Goal: Task Accomplishment & Management: Manage account settings

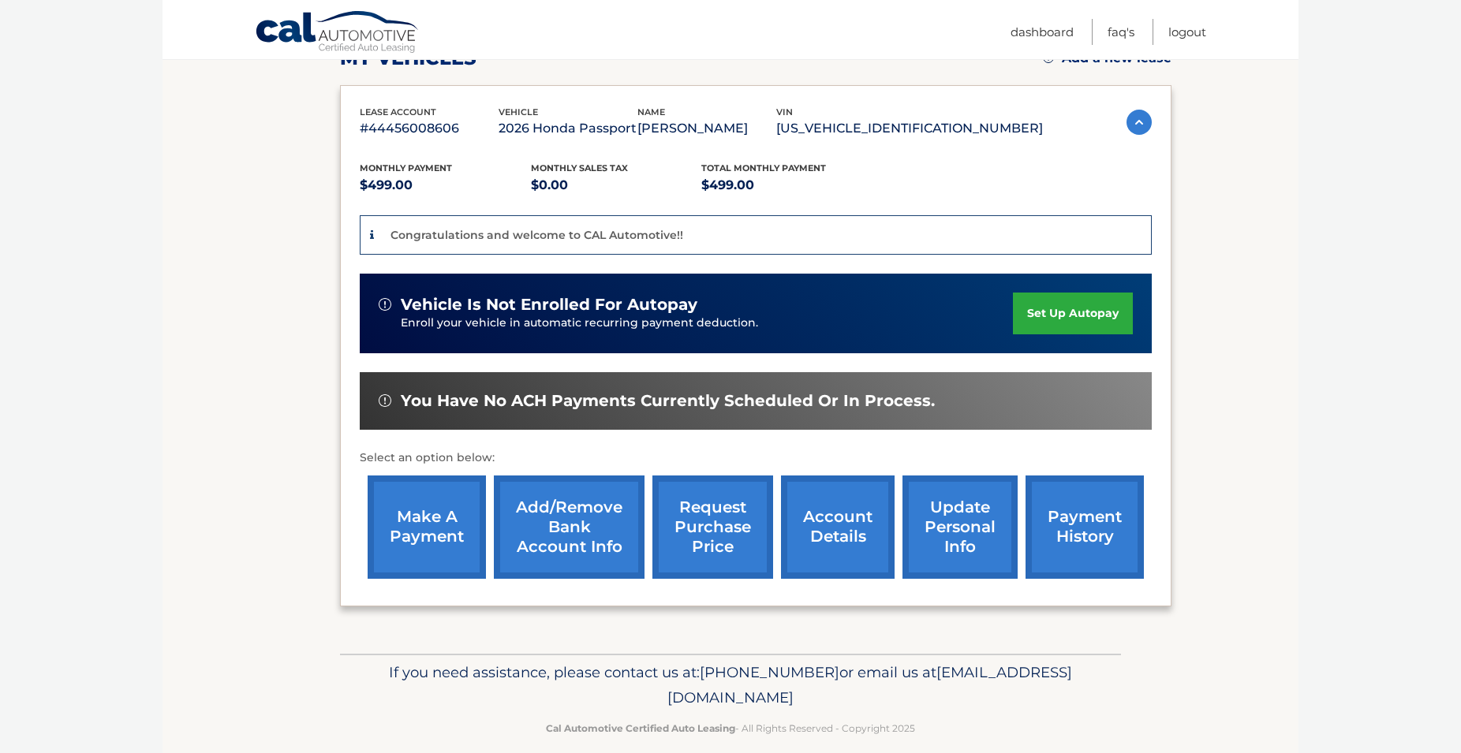
scroll to position [301, 0]
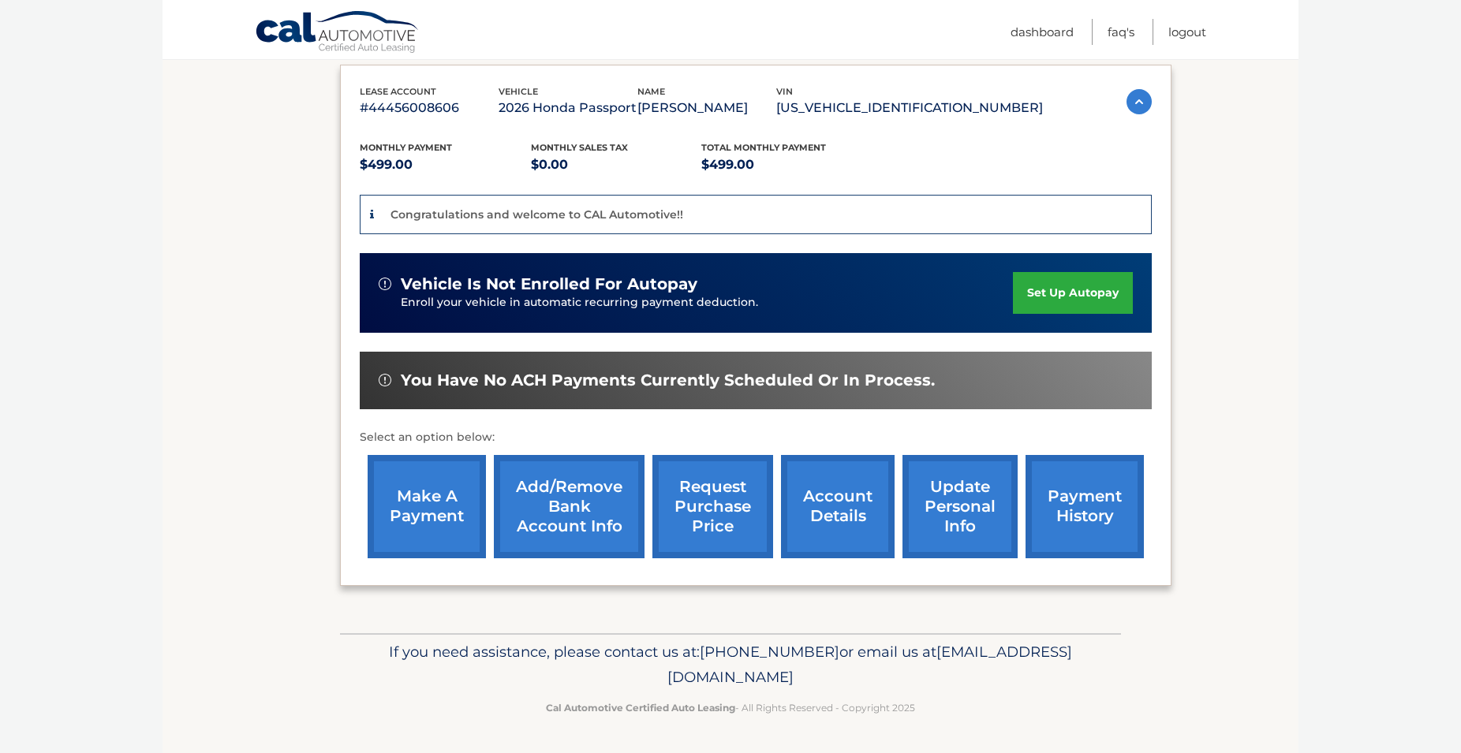
click at [926, 481] on link "update personal info" at bounding box center [960, 506] width 115 height 103
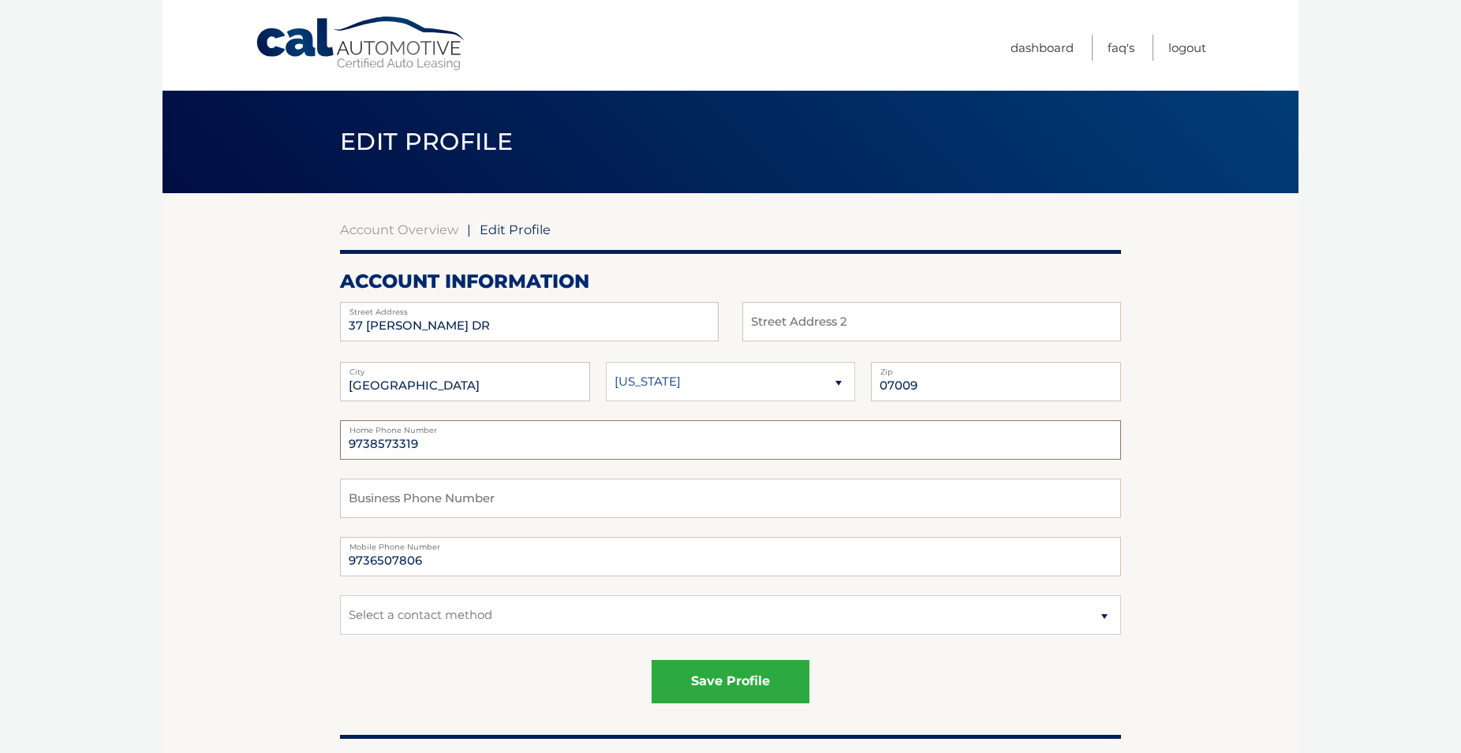
drag, startPoint x: 460, startPoint y: 443, endPoint x: 237, endPoint y: 444, distance: 222.5
drag, startPoint x: 416, startPoint y: 442, endPoint x: 309, endPoint y: 434, distance: 106.8
click at [340, 432] on input "9738573319" at bounding box center [730, 440] width 781 height 39
click at [383, 500] on input "text" at bounding box center [730, 498] width 781 height 39
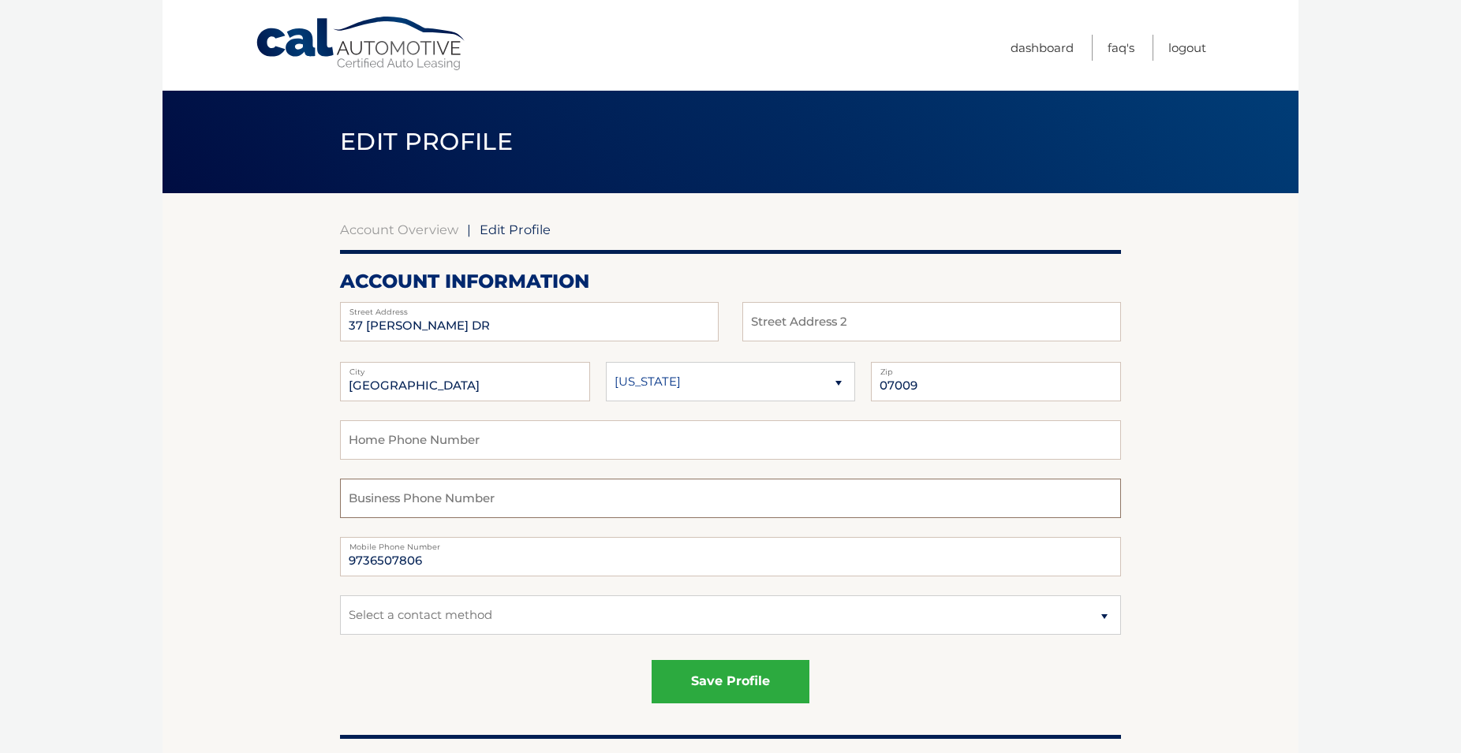
paste input "9738573319"
type input "9738573319"
click at [340, 596] on select "Select a contact method Mobile Home" at bounding box center [730, 615] width 781 height 39
select select "1"
click option "Mobile" at bounding box center [0, 0] width 0 height 0
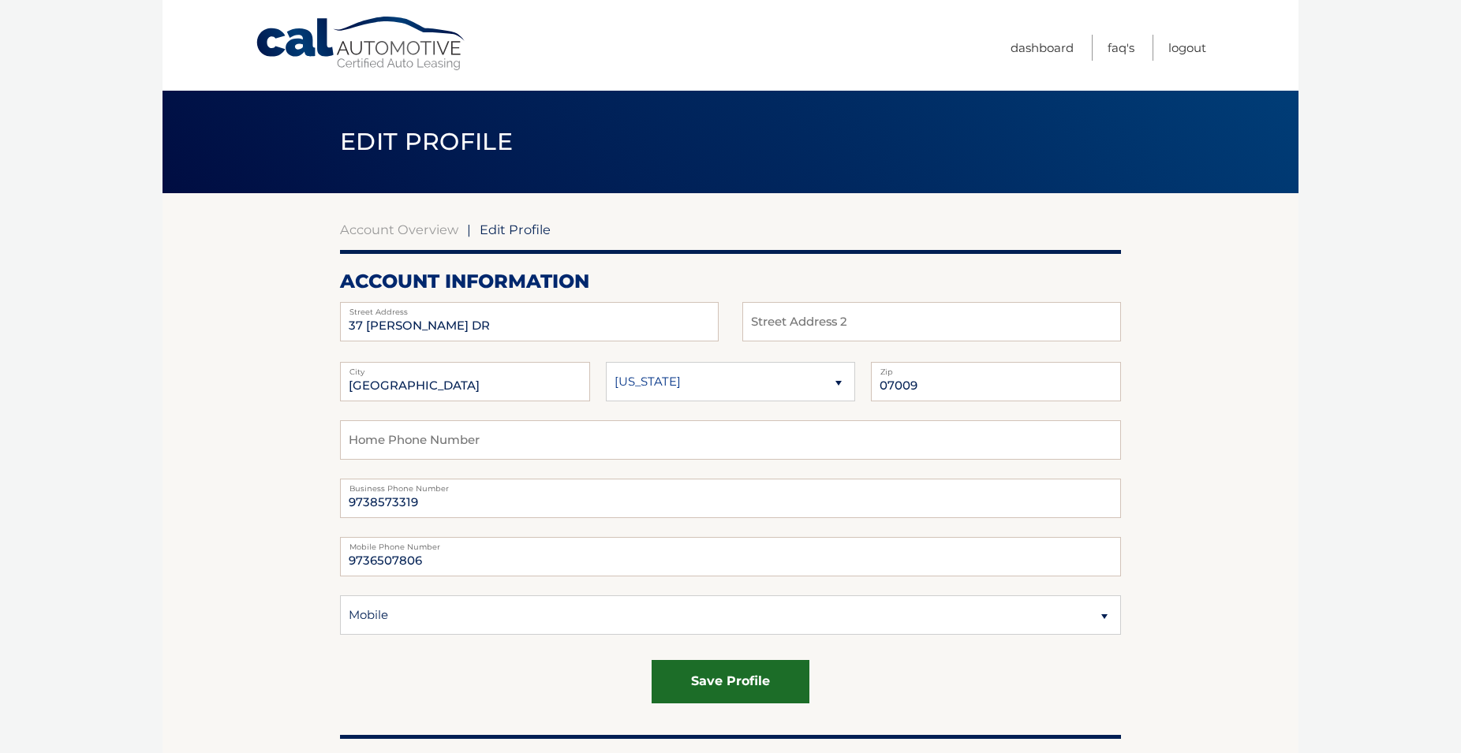
click at [750, 677] on button "save profile" at bounding box center [731, 681] width 158 height 43
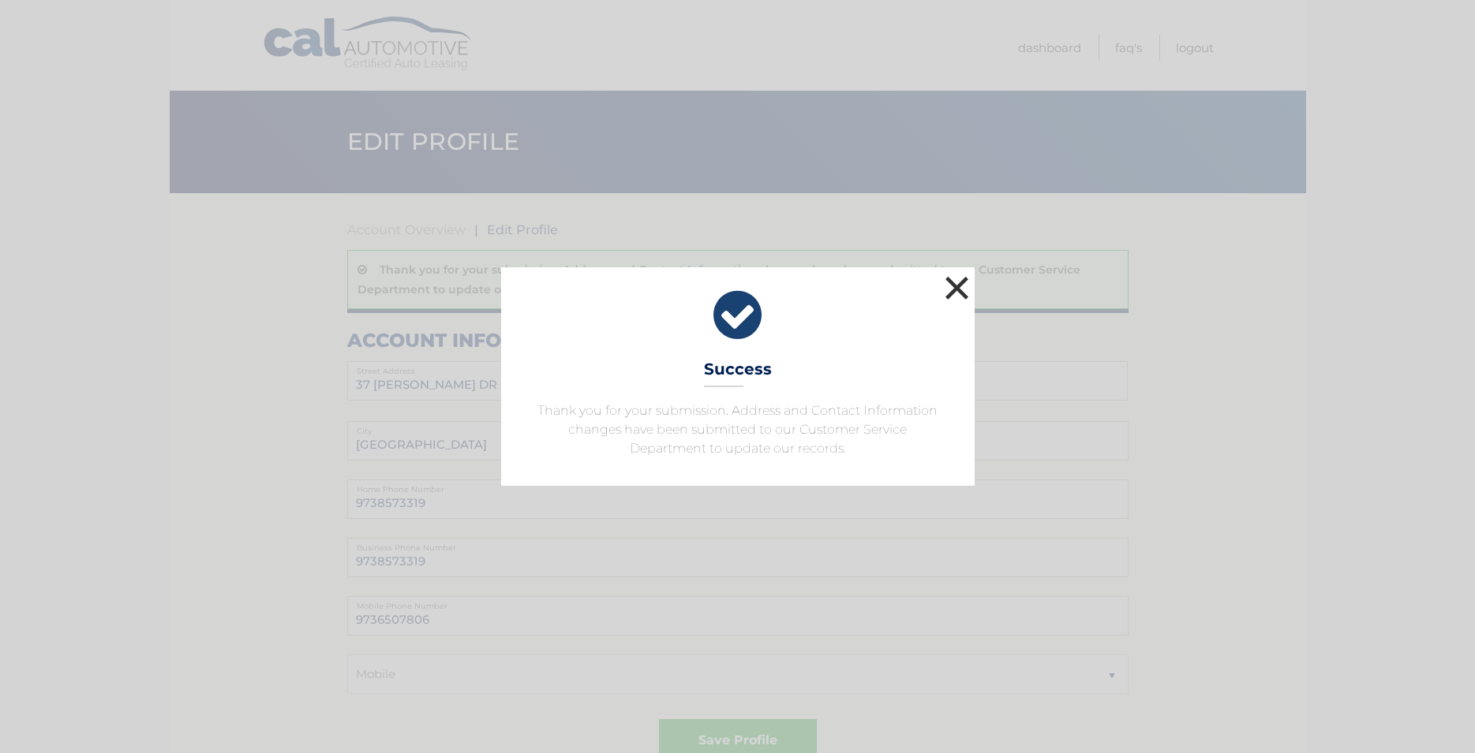
click at [959, 286] on button "×" at bounding box center [957, 288] width 32 height 32
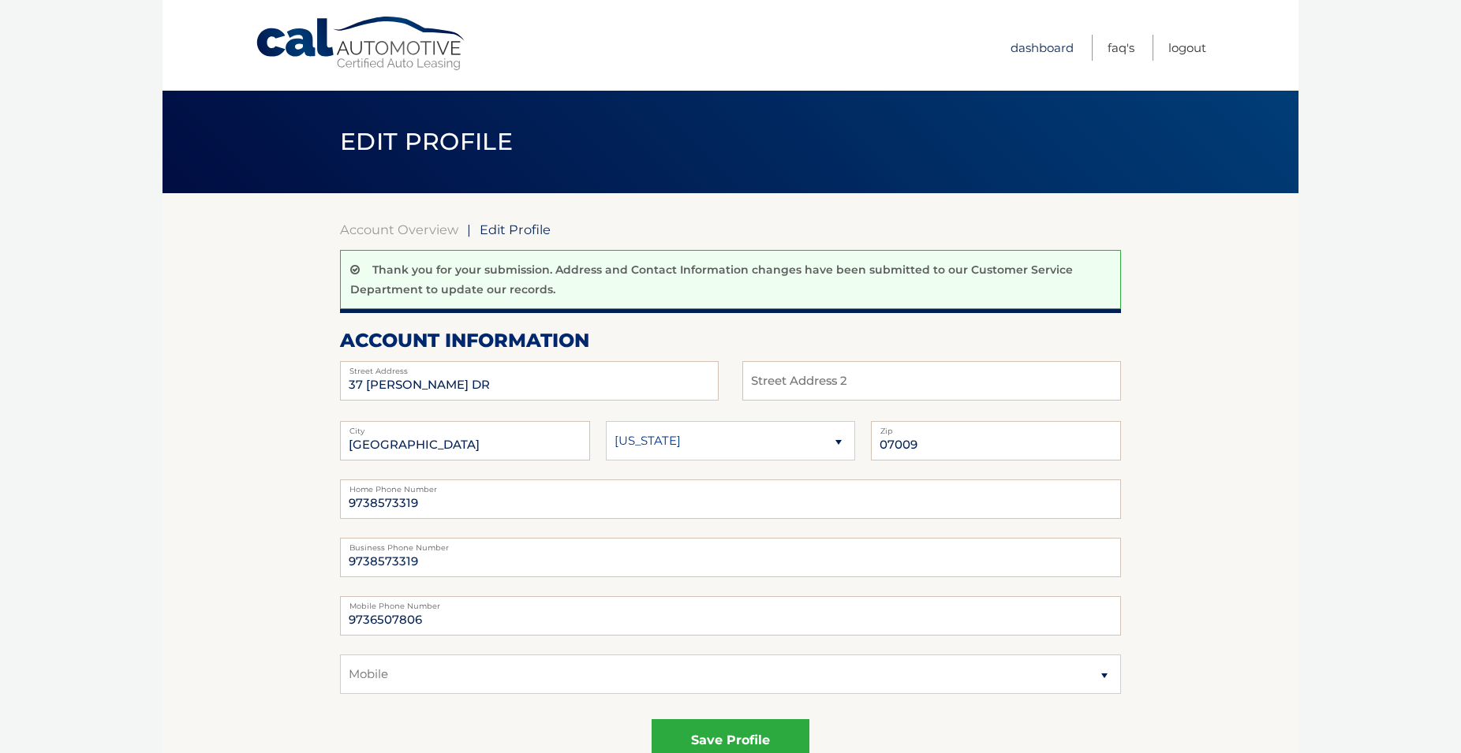
click at [1040, 50] on link "Dashboard" at bounding box center [1042, 48] width 63 height 26
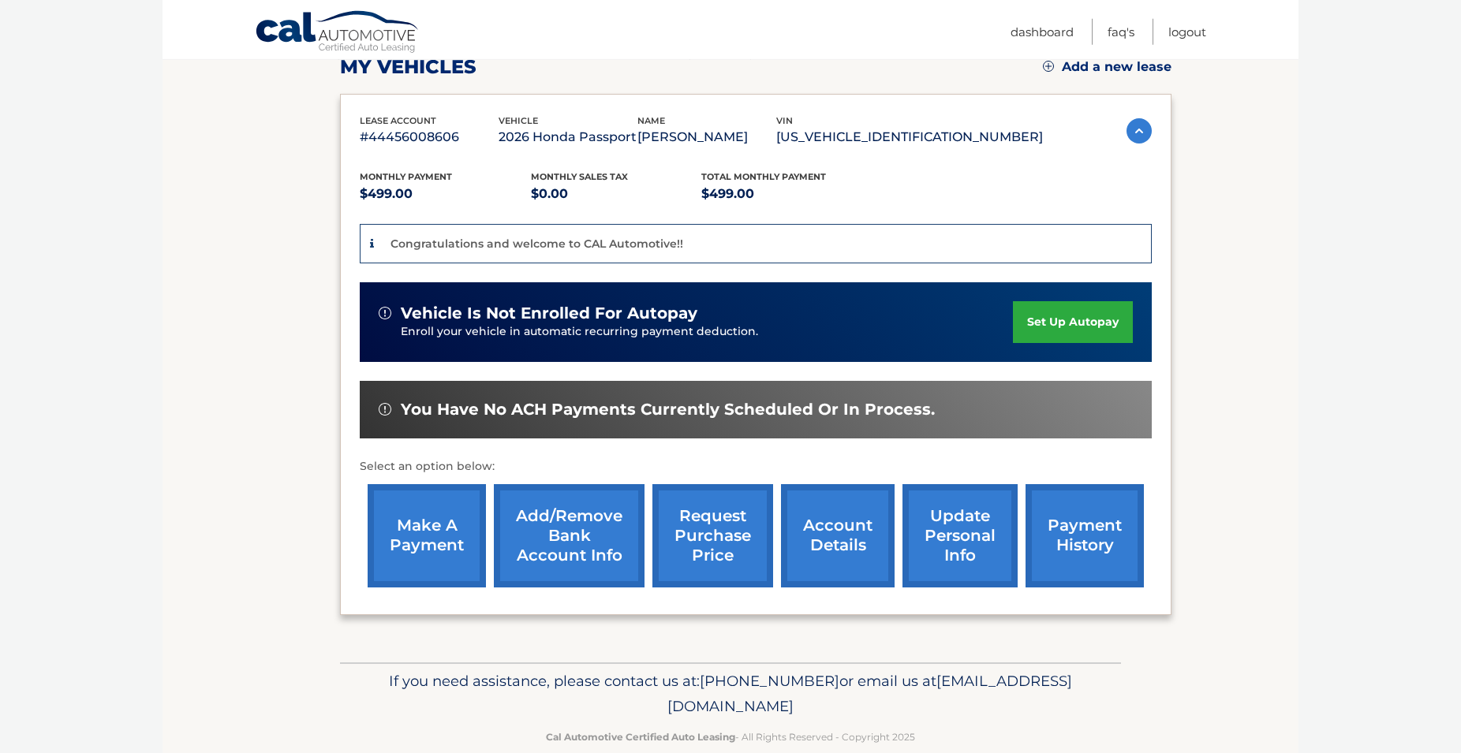
scroll to position [241, 0]
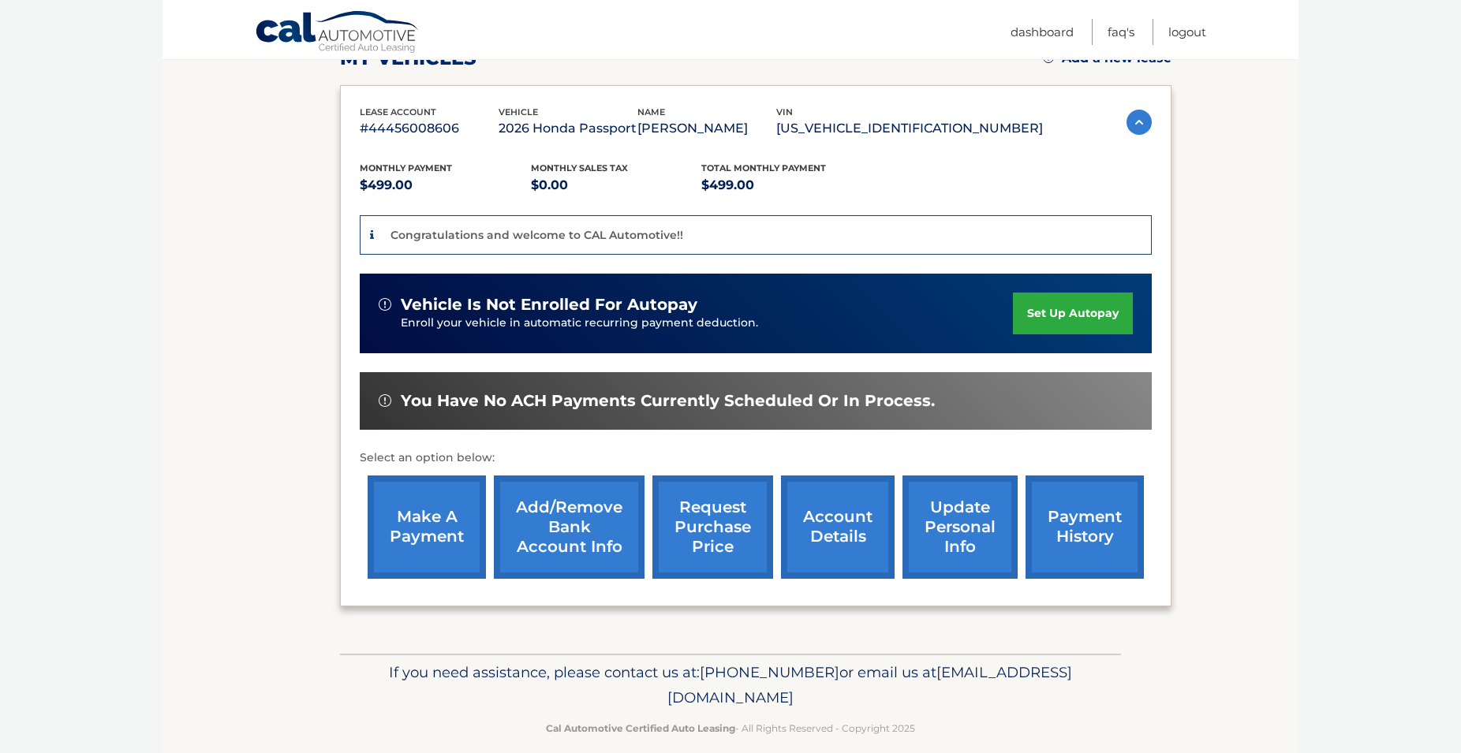
click at [805, 551] on link "account details" at bounding box center [838, 527] width 114 height 103
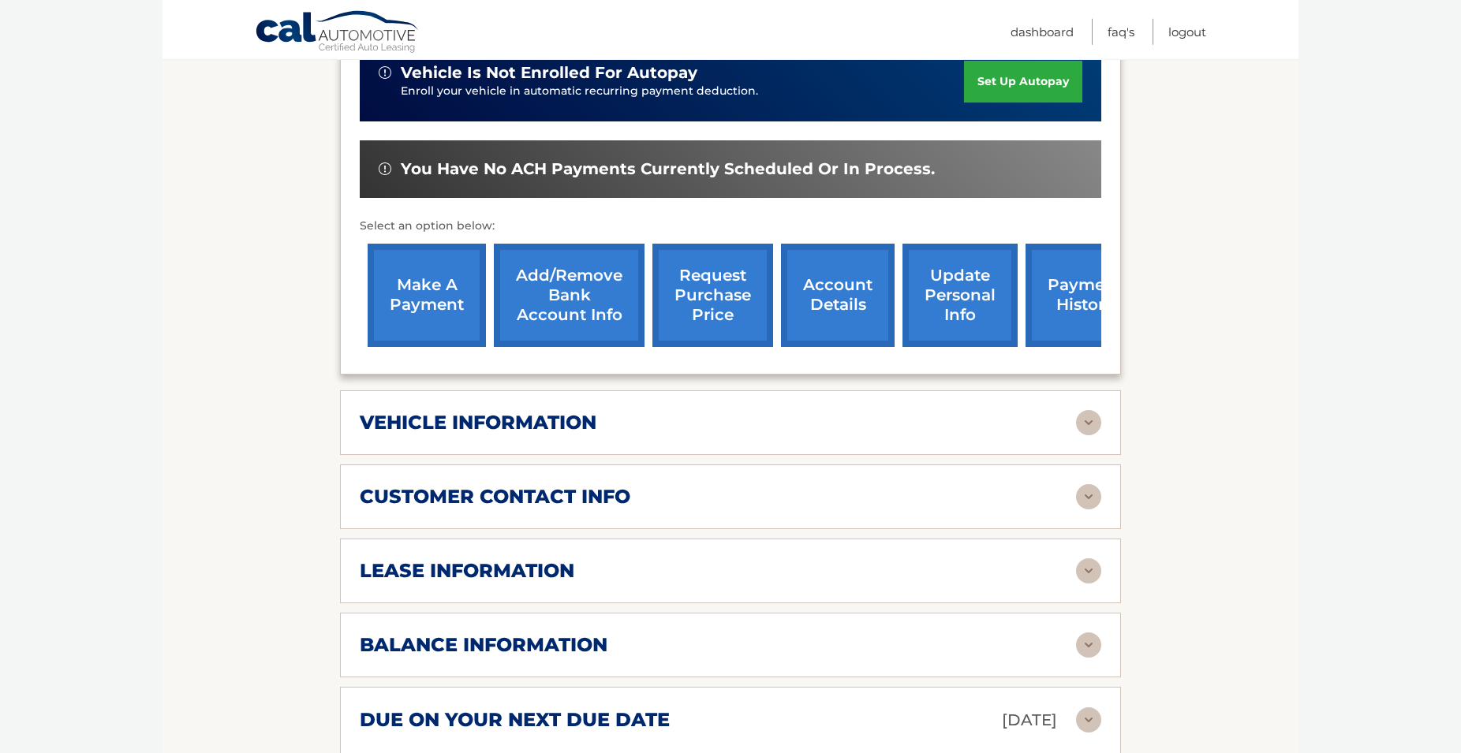
scroll to position [483, 0]
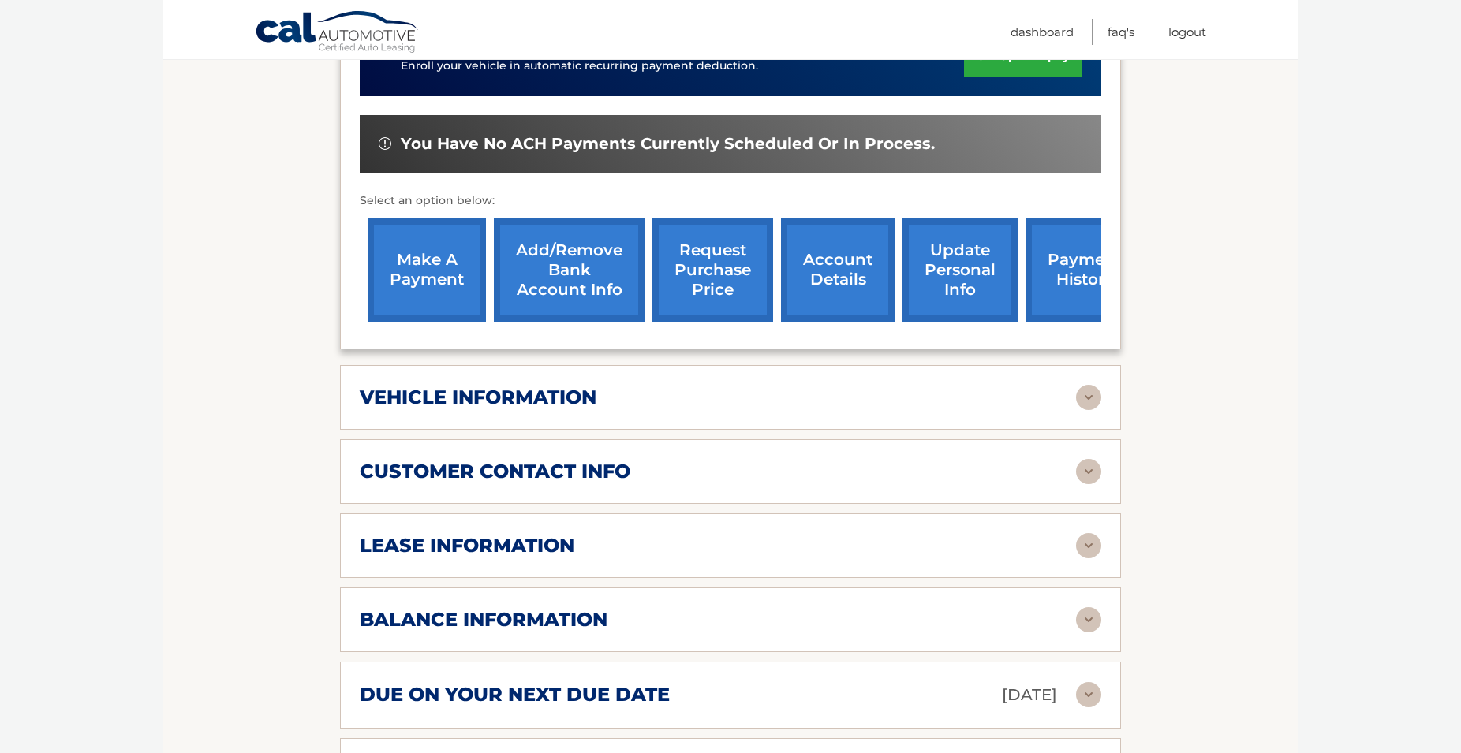
click at [1091, 498] on div "customer contact info full name [PERSON_NAME] street address [STREET_ADDRESS][P…" at bounding box center [730, 471] width 781 height 65
click at [1091, 484] on img at bounding box center [1088, 471] width 25 height 25
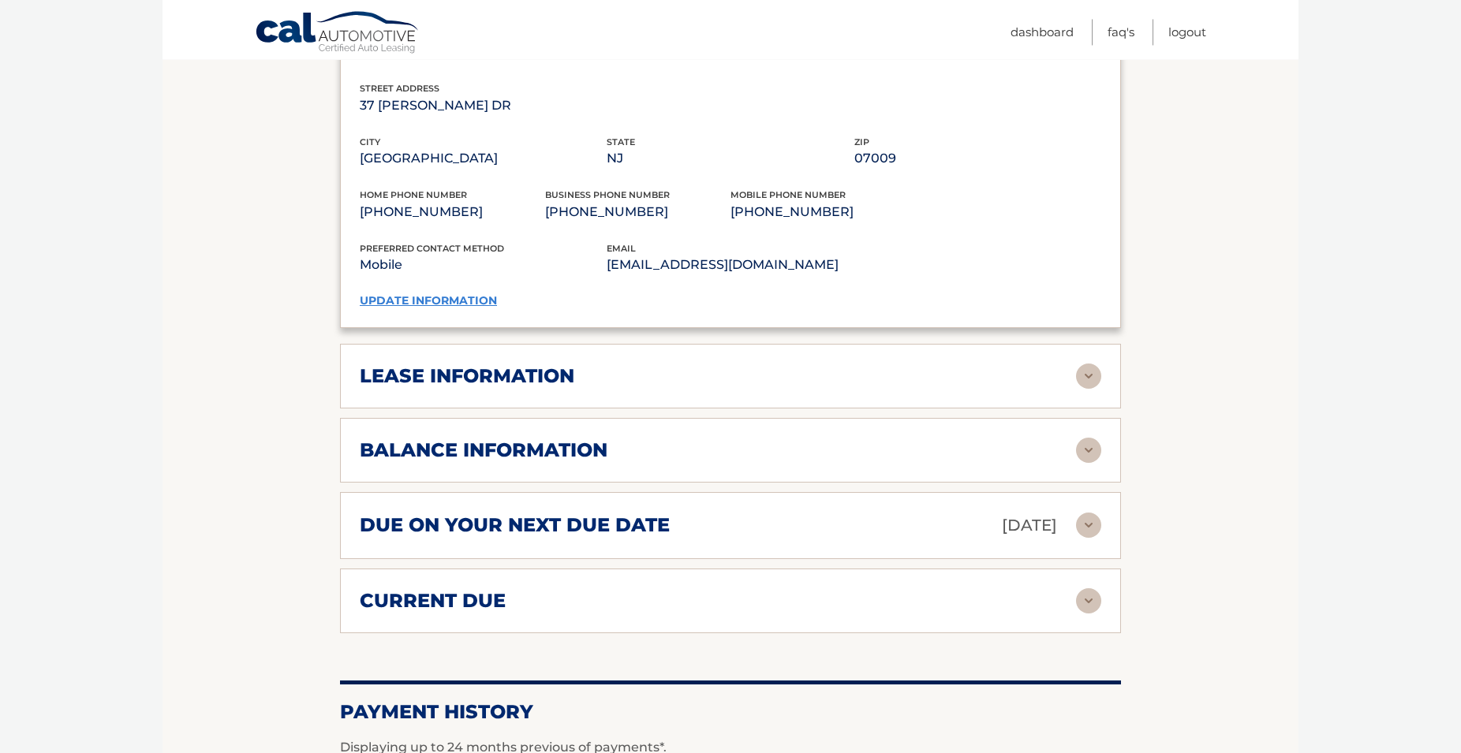
scroll to position [966, 0]
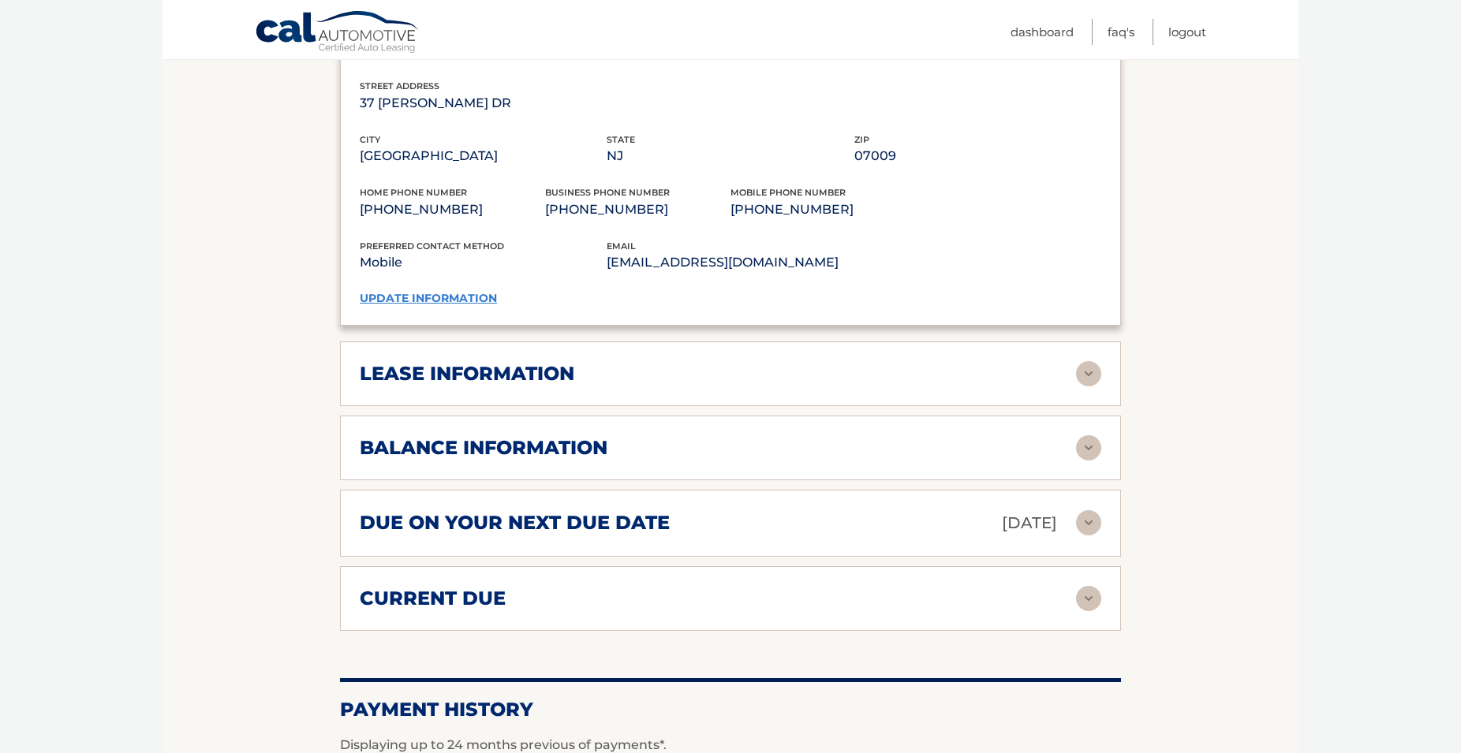
click at [1082, 536] on img at bounding box center [1088, 522] width 25 height 25
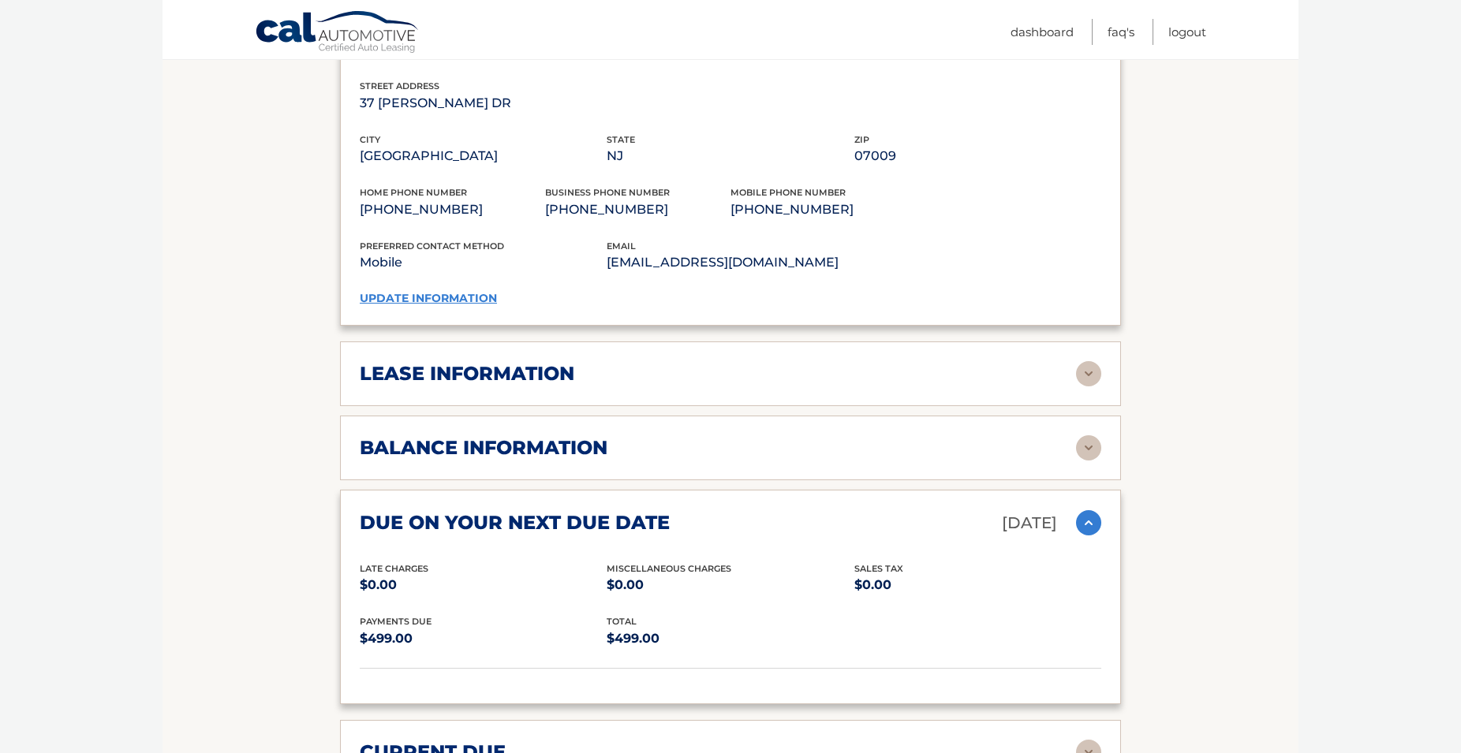
click at [1082, 536] on img at bounding box center [1088, 522] width 25 height 25
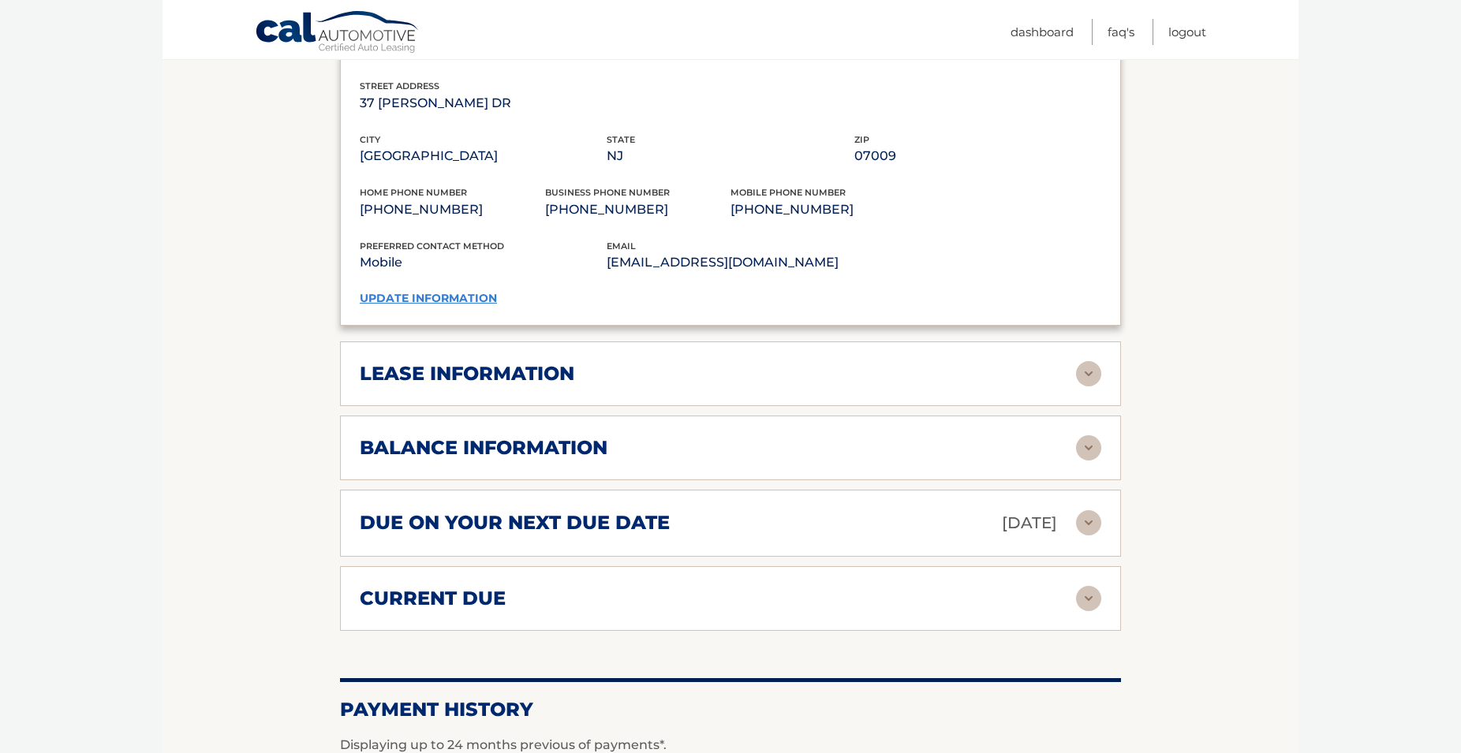
click at [1085, 461] on img at bounding box center [1088, 448] width 25 height 25
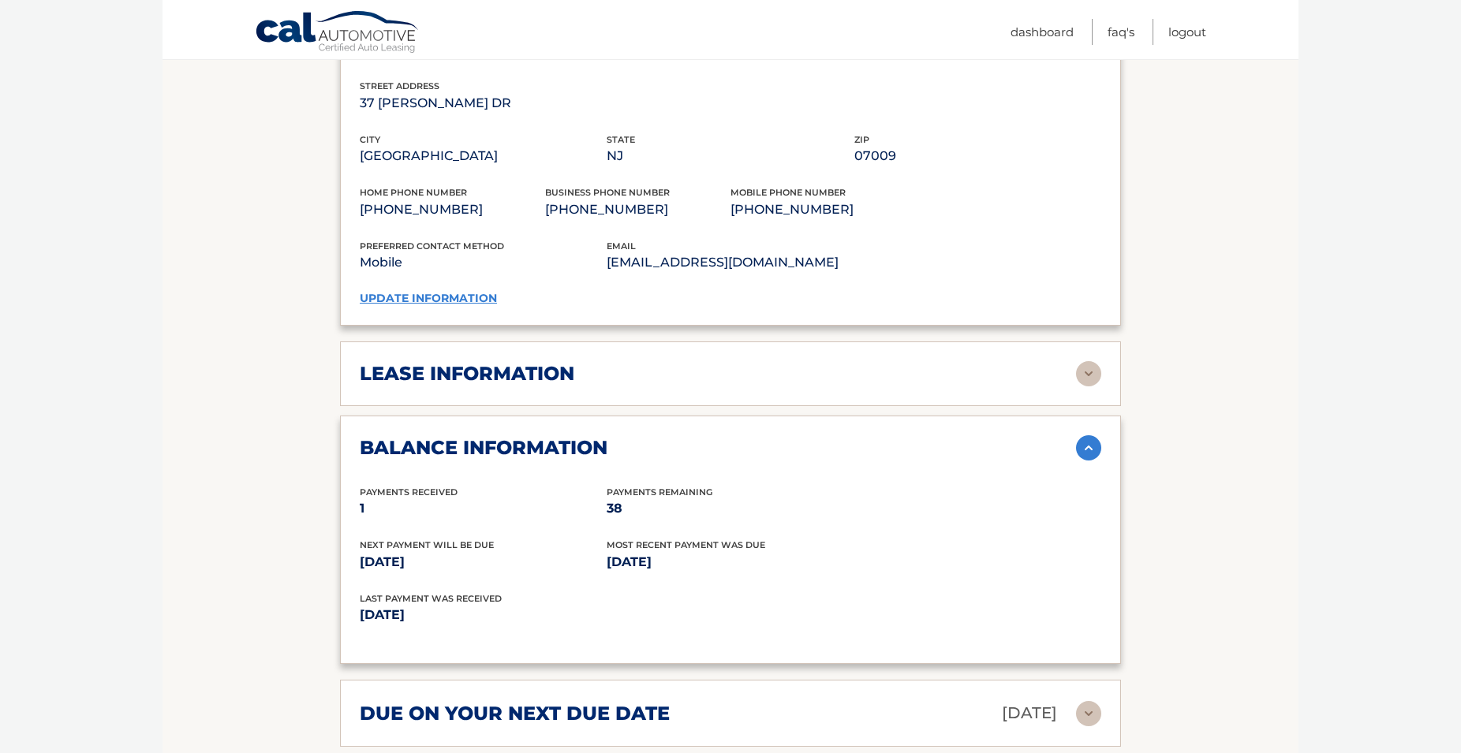
drag, startPoint x: 1092, startPoint y: 465, endPoint x: 1130, endPoint y: 470, distance: 38.3
click at [1092, 461] on img at bounding box center [1088, 448] width 25 height 25
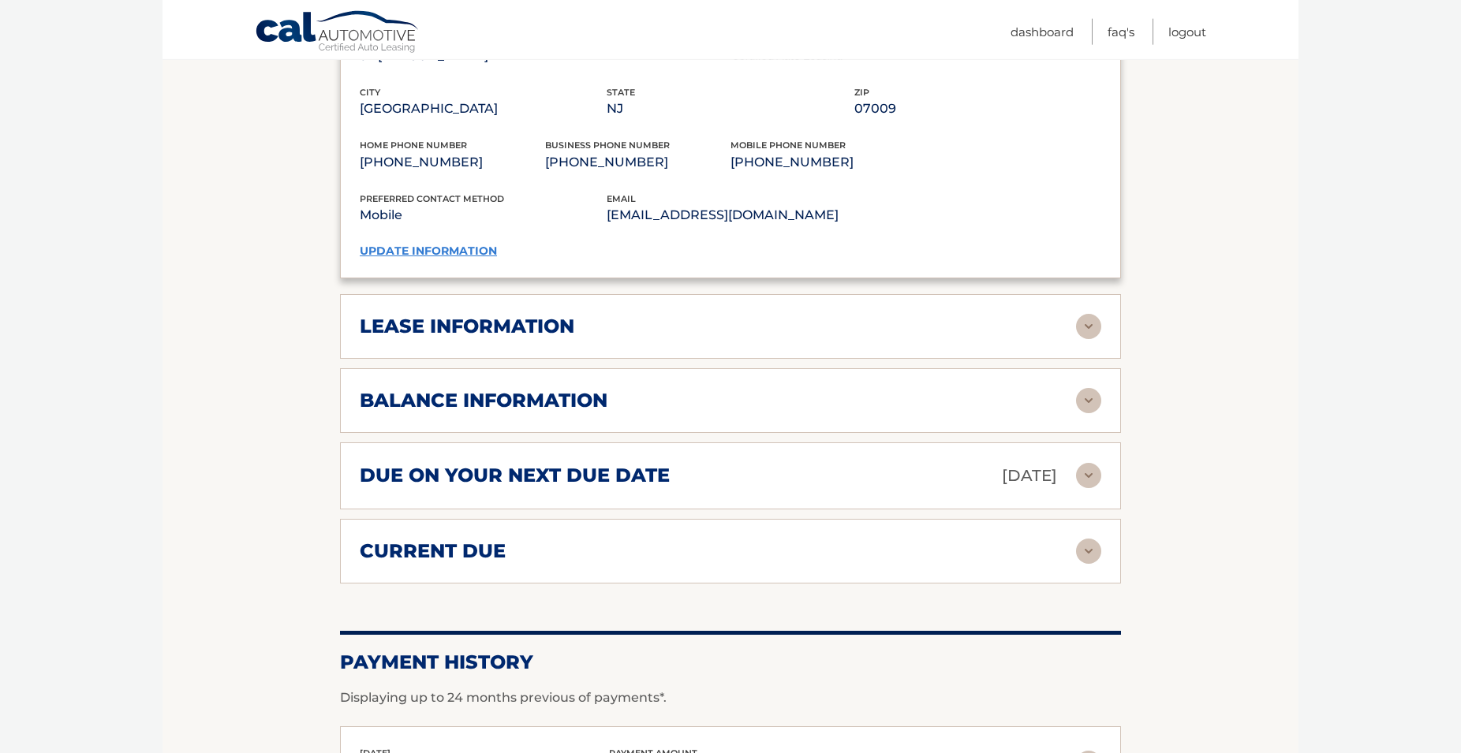
scroll to position [1046, 0]
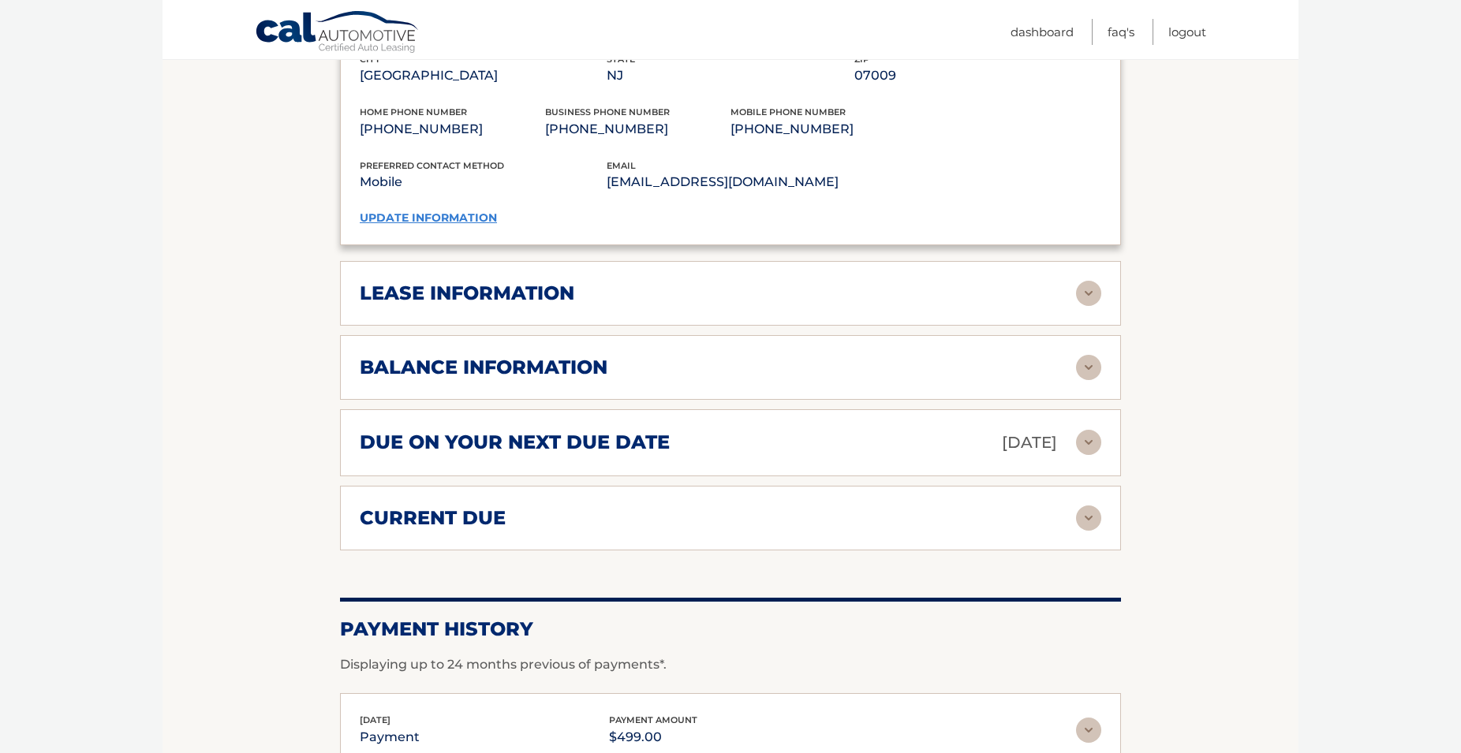
click at [1082, 531] on img at bounding box center [1088, 518] width 25 height 25
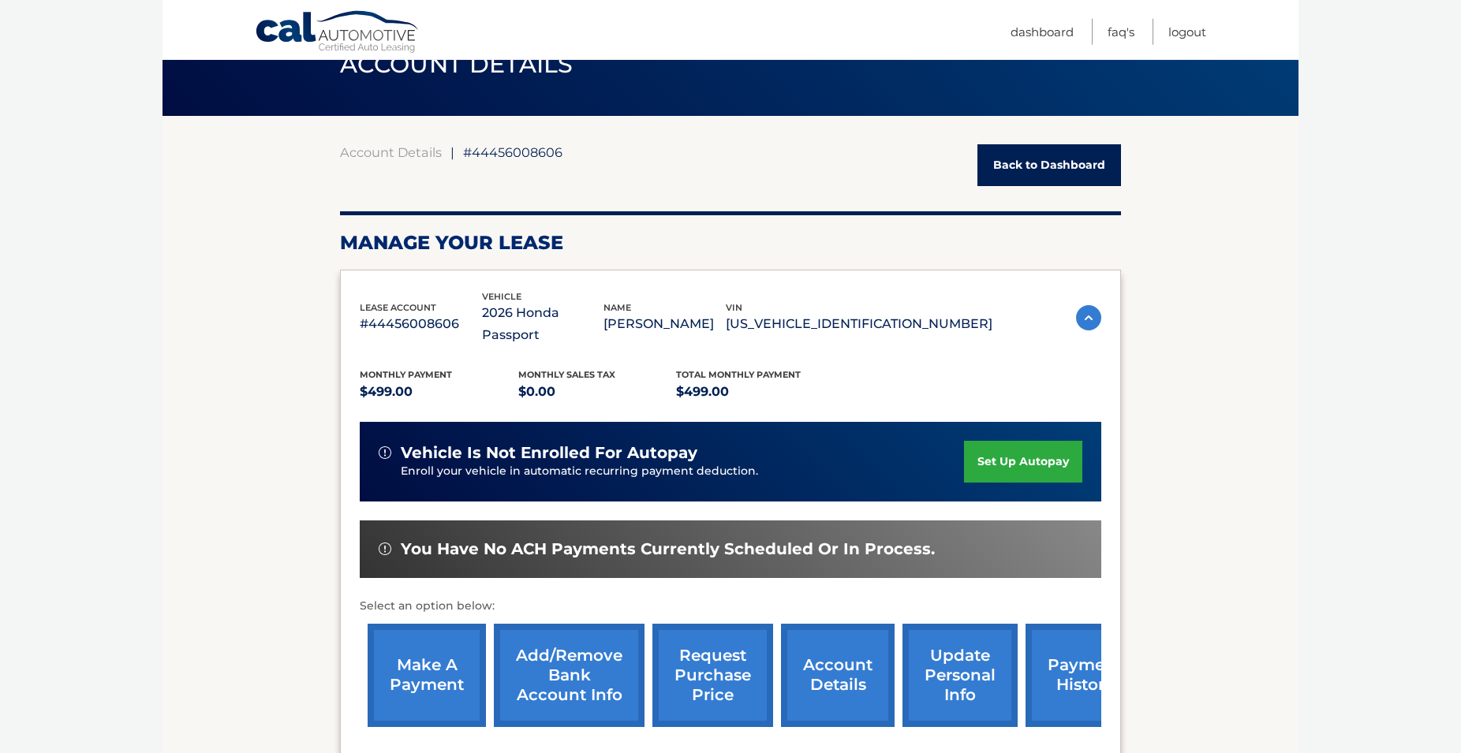
scroll to position [80, 0]
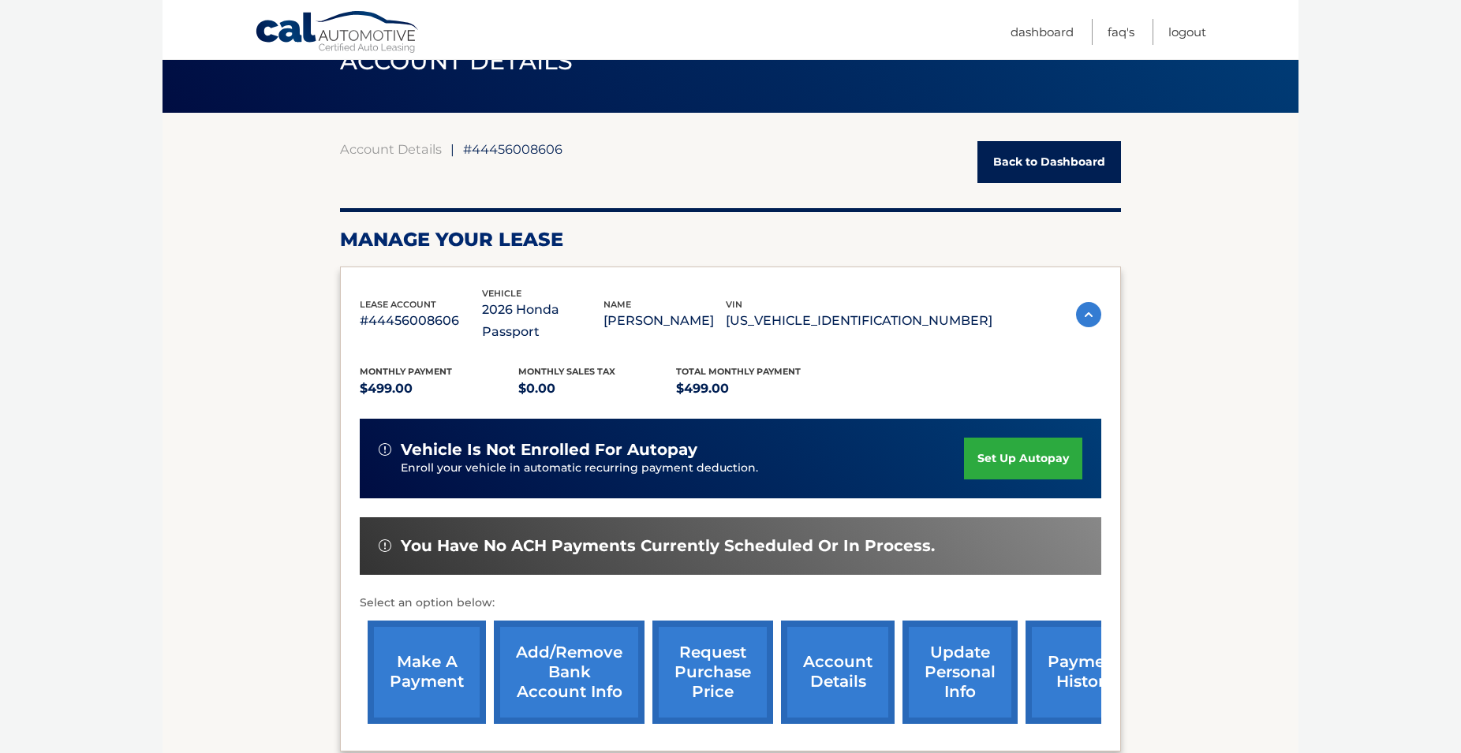
click at [404, 663] on link "make a payment" at bounding box center [427, 672] width 118 height 103
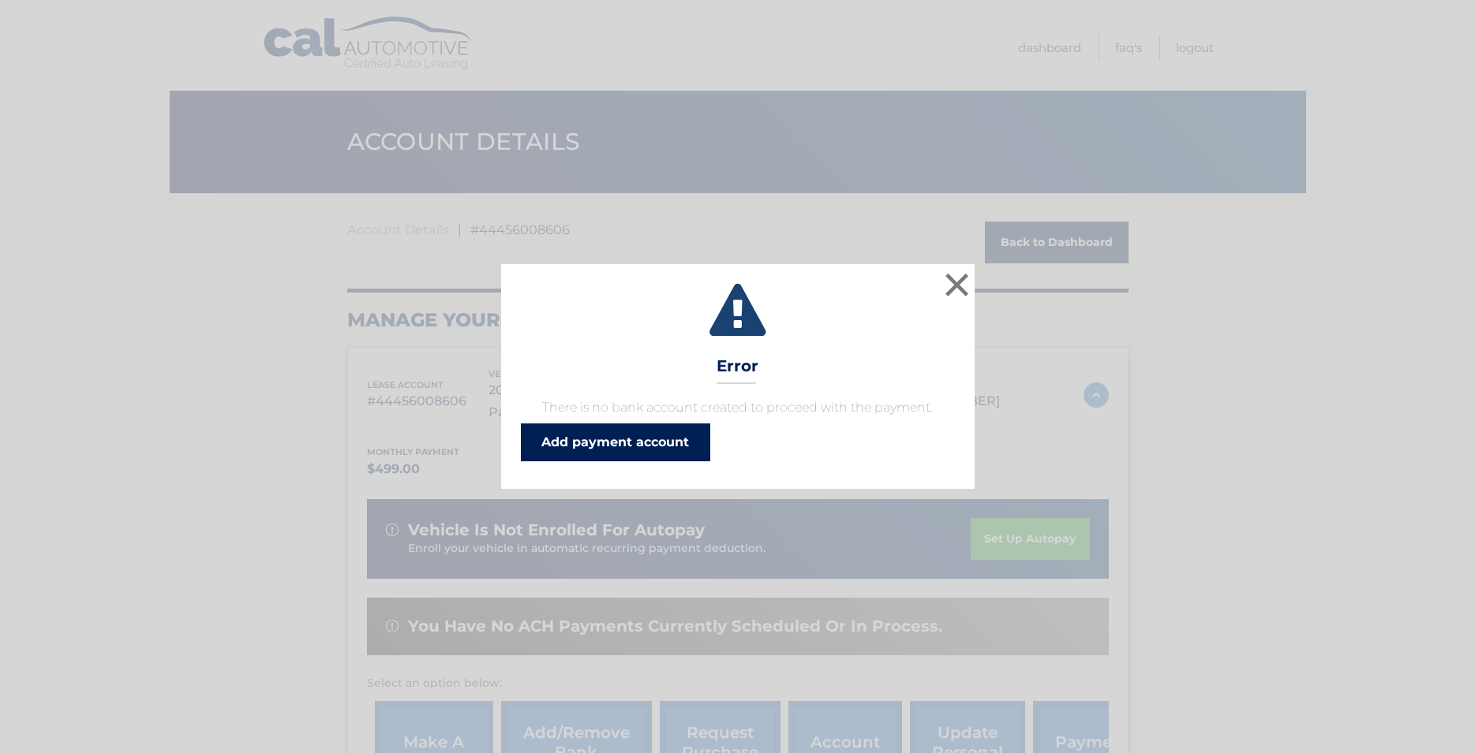
click at [568, 426] on link "Add payment account" at bounding box center [615, 443] width 189 height 38
